Goal: Task Accomplishment & Management: Manage account settings

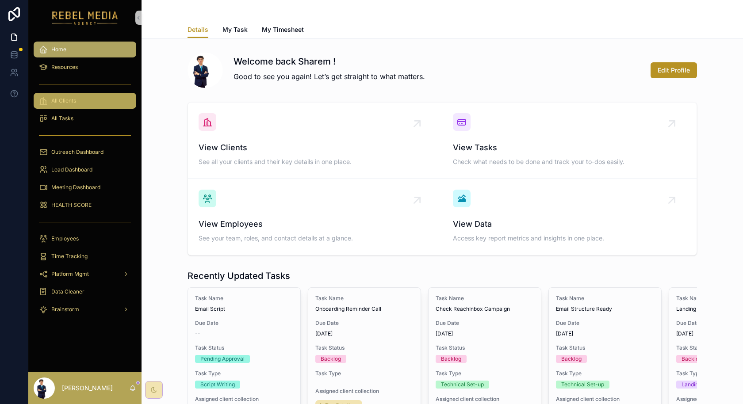
click at [75, 99] on span "All Clients" at bounding box center [63, 100] width 25 height 7
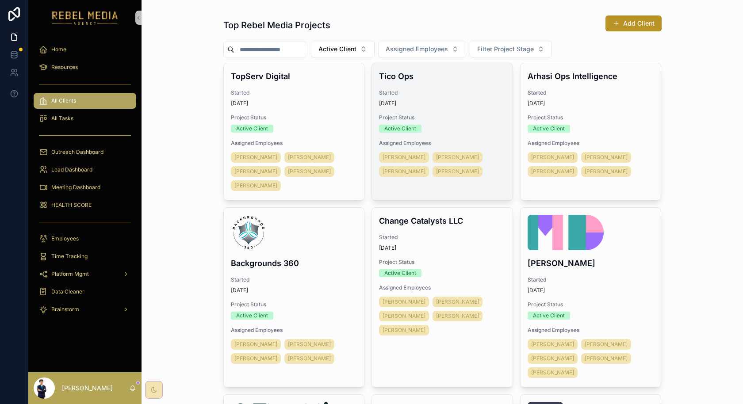
scroll to position [14, 0]
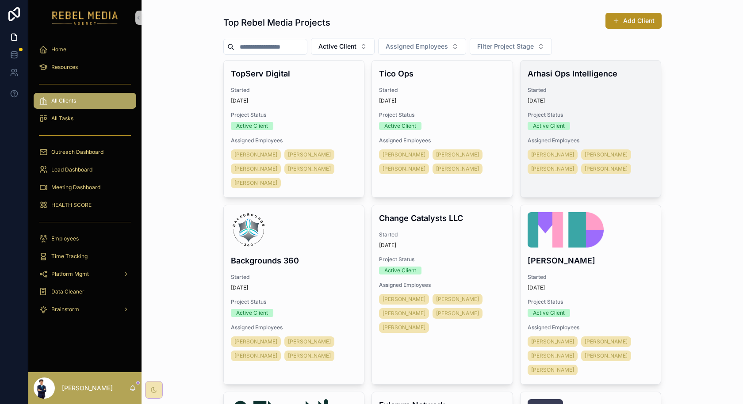
click at [583, 107] on div "Arhasi Ops Intelligence Started [DATE] Project Status Active Client Assigned Em…" at bounding box center [590, 122] width 141 height 122
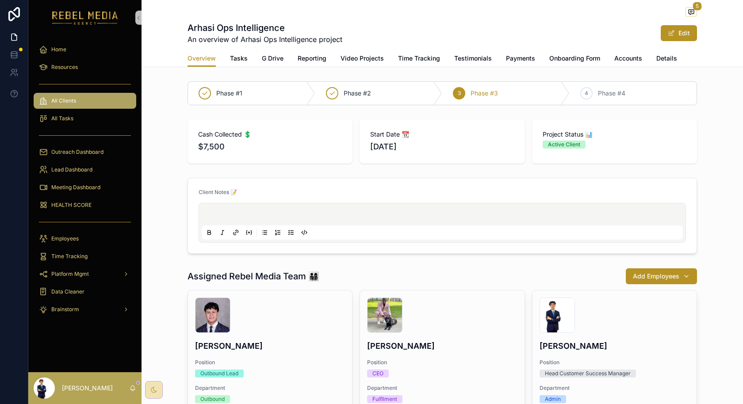
click at [238, 57] on span "Tasks" at bounding box center [239, 58] width 18 height 9
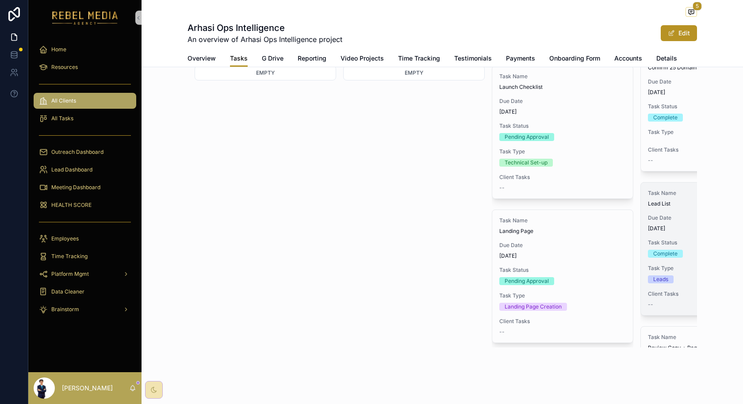
scroll to position [120, 0]
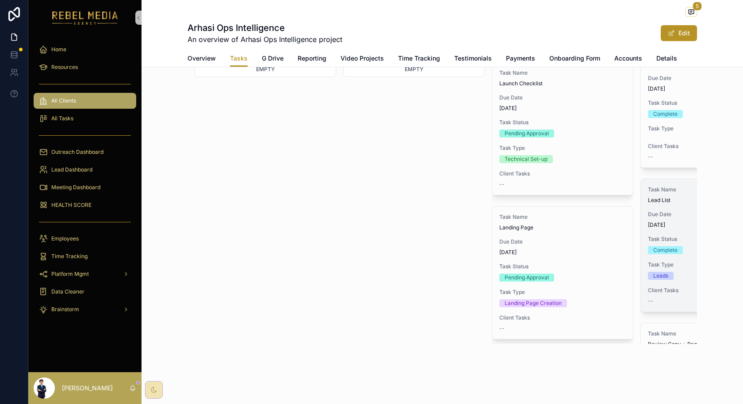
click at [670, 237] on div "Task Status Complete" at bounding box center [711, 245] width 126 height 19
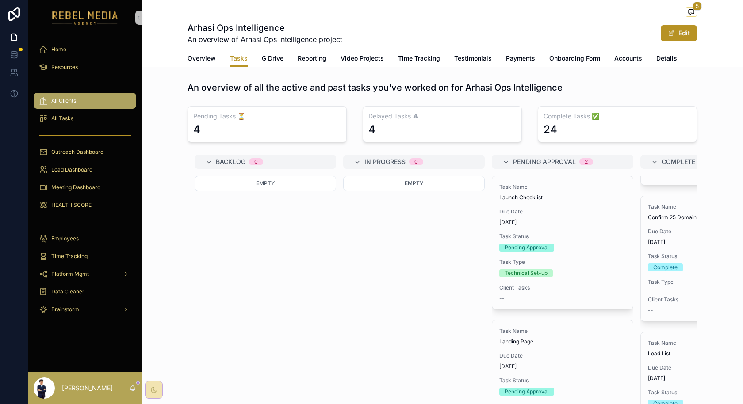
scroll to position [279, 0]
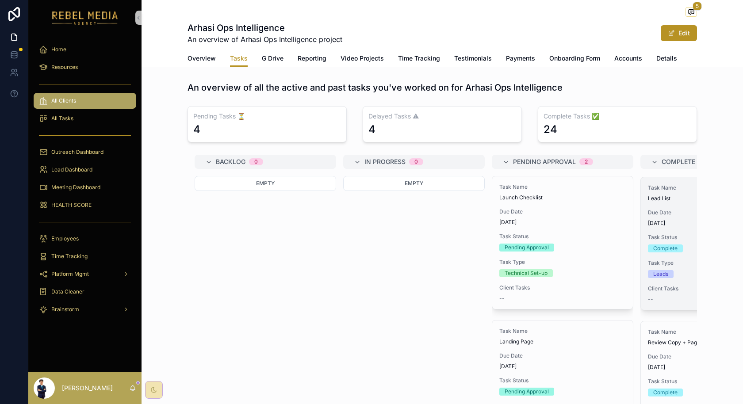
click at [672, 216] on div "Due Date [DATE]" at bounding box center [711, 218] width 126 height 18
